Goal: Obtain resource: Download file/media

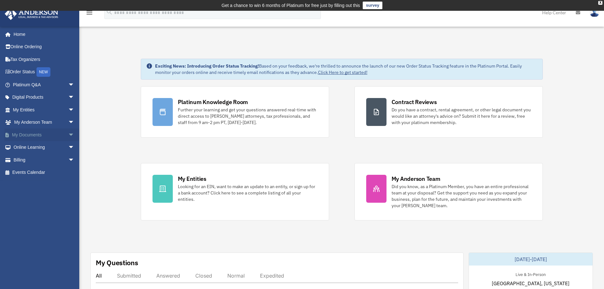
click at [68, 134] on span "arrow_drop_down" at bounding box center [74, 134] width 13 height 13
click at [34, 148] on link "Box" at bounding box center [46, 147] width 75 height 13
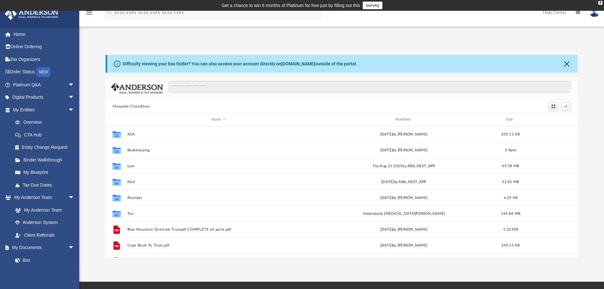
scroll to position [140, 467]
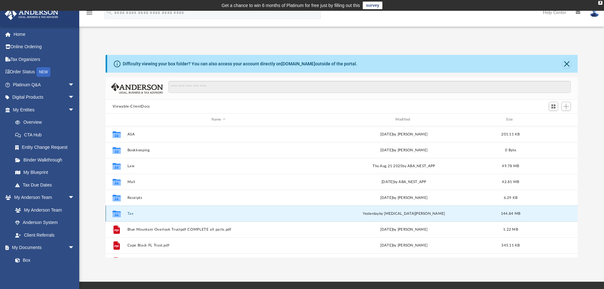
click at [130, 212] on button "Tax" at bounding box center [218, 214] width 183 height 4
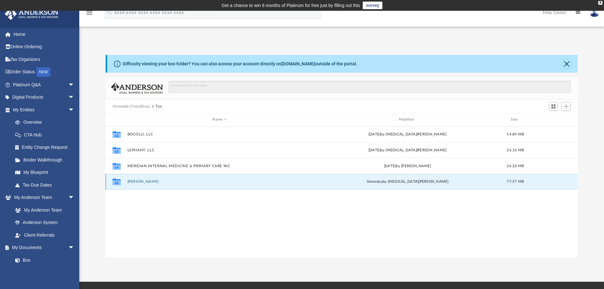
click at [131, 182] on button "[PERSON_NAME]" at bounding box center [219, 181] width 185 height 4
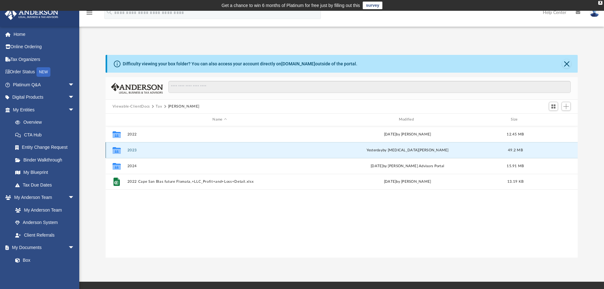
click at [131, 148] on button "2023" at bounding box center [219, 150] width 185 height 4
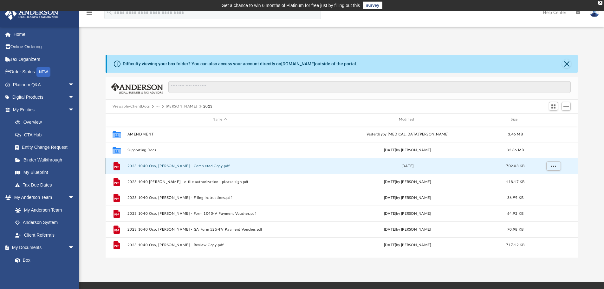
click at [180, 166] on button "2023 1040 Oso, [PERSON_NAME] - Completed Copy.pdf" at bounding box center [219, 166] width 185 height 4
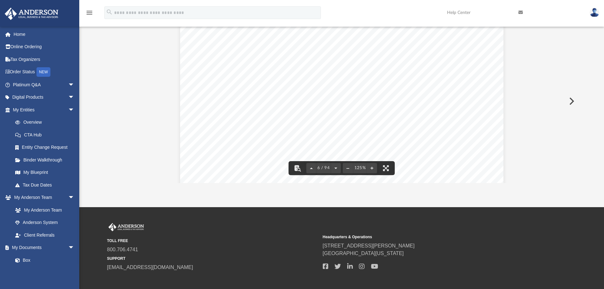
scroll to position [2283, 0]
